Goal: Find specific page/section: Find specific page/section

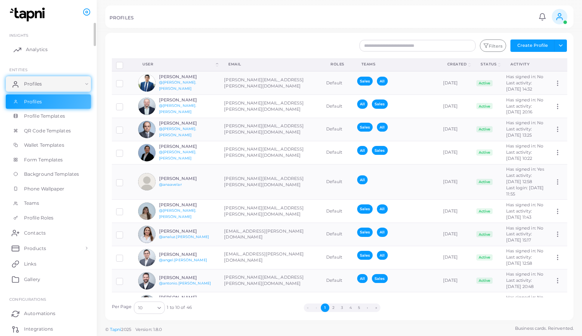
click at [34, 47] on span "Analytics" at bounding box center [37, 49] width 22 height 7
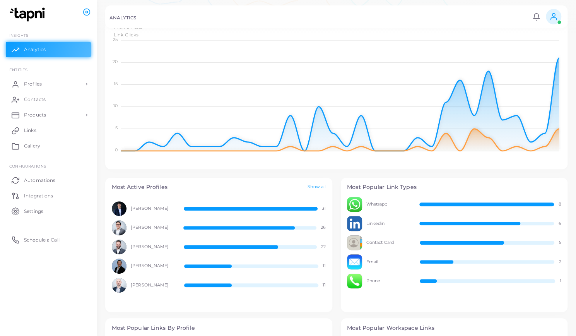
scroll to position [232, 0]
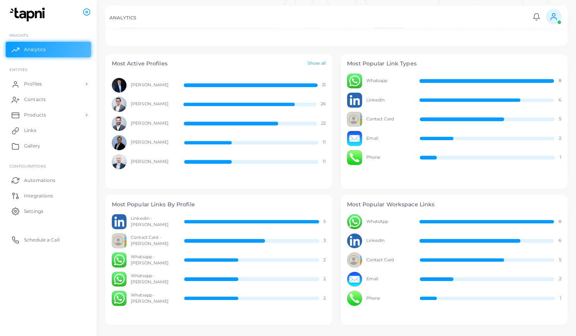
click at [321, 63] on link "Show all" at bounding box center [317, 63] width 18 height 7
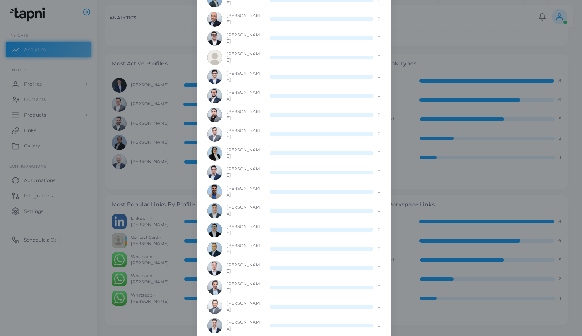
scroll to position [406, 0]
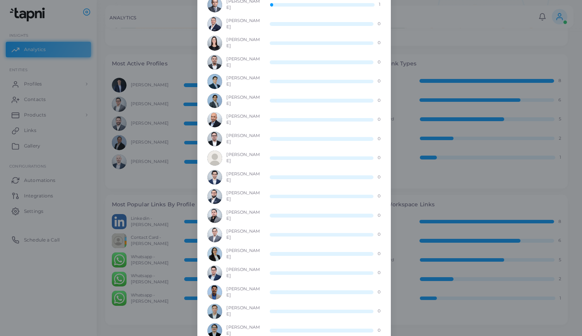
click at [125, 34] on div "Most Active Profiles × [PERSON_NAME] 31 [PERSON_NAME] 26 [PERSON_NAME] 22 [PERS…" at bounding box center [291, 168] width 582 height 336
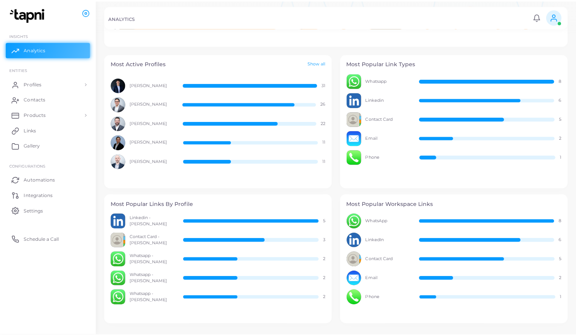
scroll to position [6, 6]
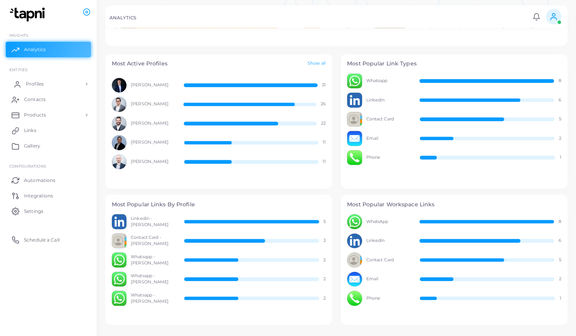
click at [38, 83] on span "Profiles" at bounding box center [35, 84] width 18 height 7
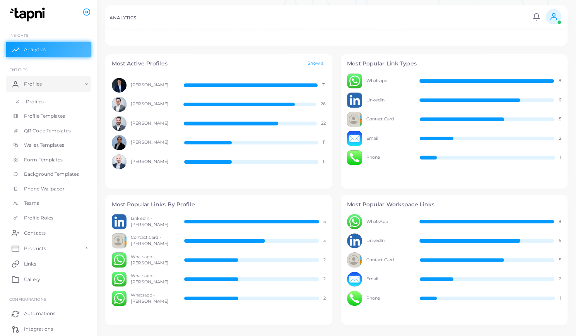
click at [44, 97] on link "Profiles" at bounding box center [48, 101] width 85 height 15
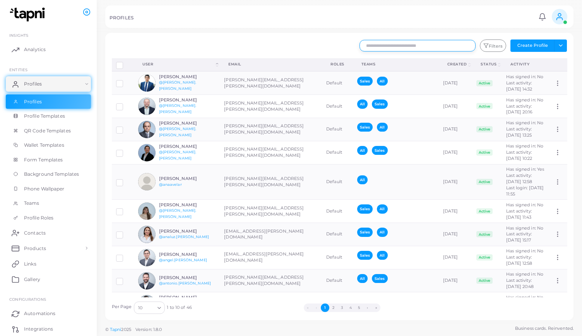
click at [430, 46] on input "text" at bounding box center [418, 46] width 116 height 12
type input "******"
